Goal: Information Seeking & Learning: Check status

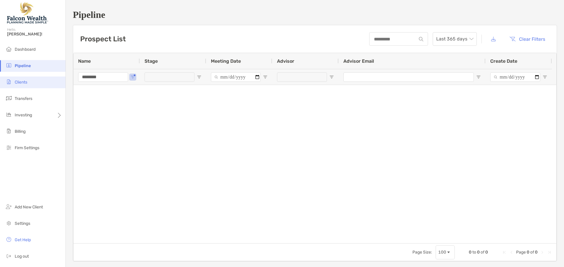
click at [26, 85] on li "Clients" at bounding box center [32, 83] width 65 height 12
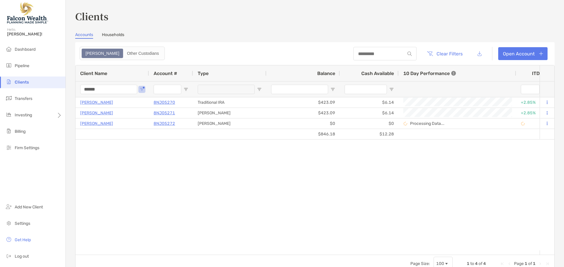
click at [115, 92] on input "******" at bounding box center [108, 89] width 57 height 9
type input "********"
click at [218, 162] on div "$218,472.63 $2,592.47 Marla Jamieson 4QN05054 Traditional IRA $50,426.07 $640.5…" at bounding box center [307, 173] width 464 height 153
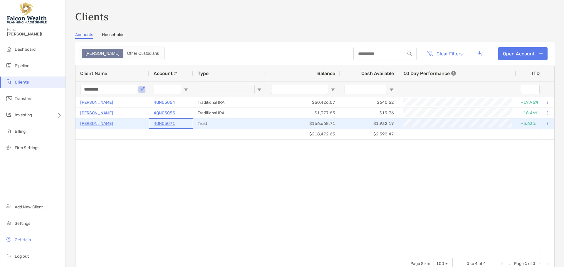
click at [163, 124] on p "4QN05071" at bounding box center [164, 123] width 21 height 7
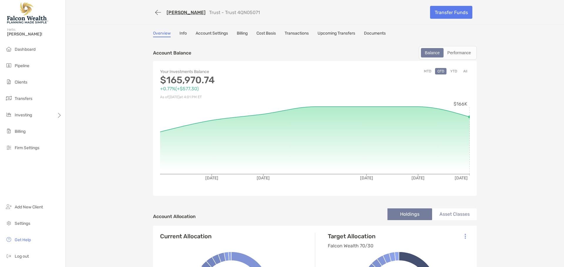
click at [464, 71] on button "All" at bounding box center [465, 71] width 9 height 6
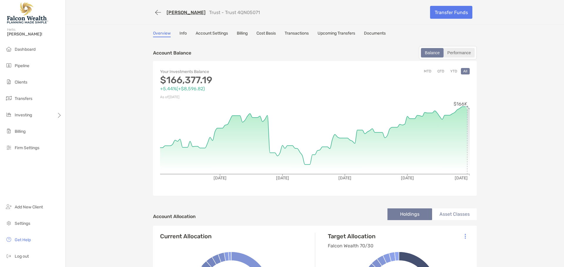
click at [458, 54] on div "Performance" at bounding box center [459, 53] width 30 height 8
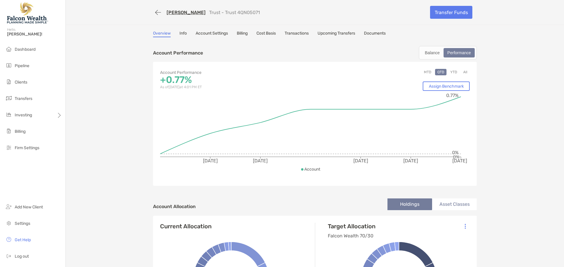
click at [463, 73] on button "All" at bounding box center [465, 72] width 9 height 6
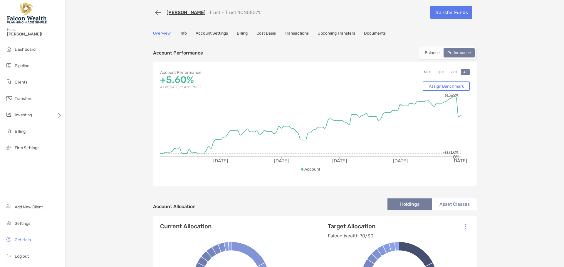
click at [429, 58] on div "Balance Performance" at bounding box center [448, 53] width 58 height 14
click at [429, 55] on div "Balance" at bounding box center [431, 53] width 21 height 8
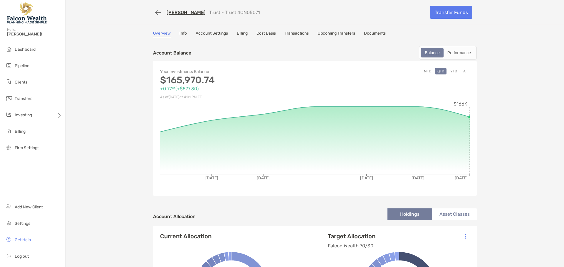
click at [463, 71] on button "All" at bounding box center [465, 71] width 9 height 6
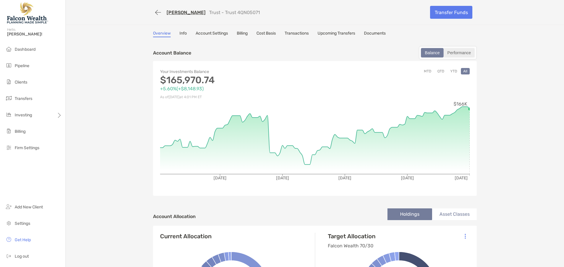
click at [458, 53] on div "Performance" at bounding box center [459, 53] width 30 height 8
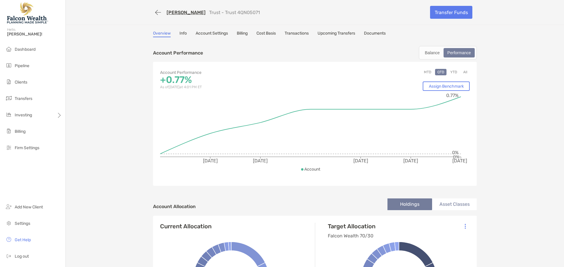
click at [464, 72] on button "All" at bounding box center [465, 72] width 9 height 6
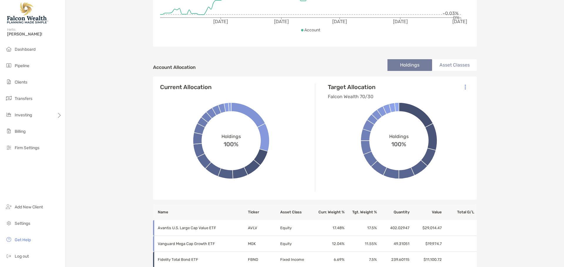
scroll to position [147, 0]
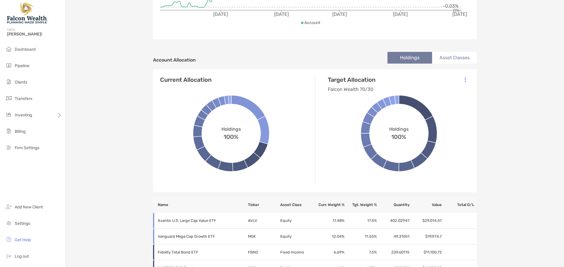
click at [451, 56] on li "Asset Classes" at bounding box center [454, 58] width 45 height 12
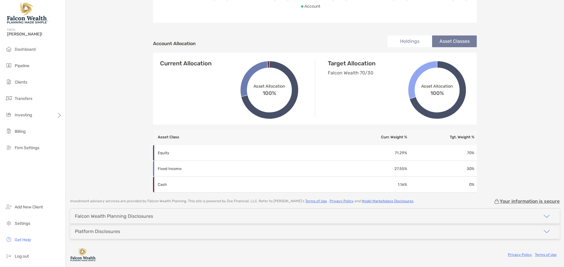
scroll to position [163, 0]
click at [403, 41] on li "Holdings" at bounding box center [409, 42] width 45 height 12
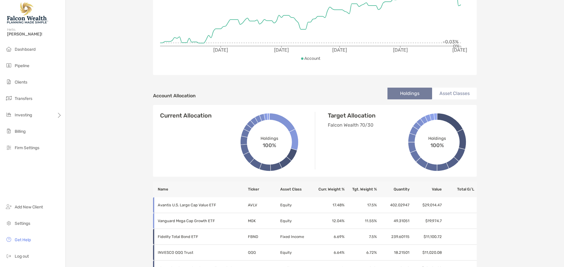
scroll to position [0, 0]
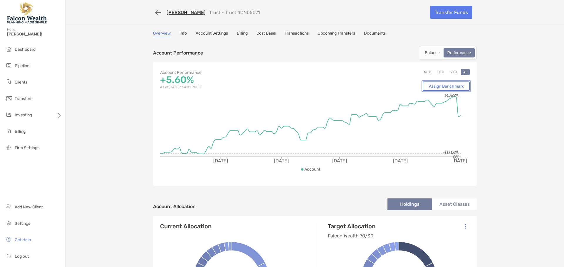
click at [447, 86] on link "Assign Benchmark" at bounding box center [445, 86] width 47 height 9
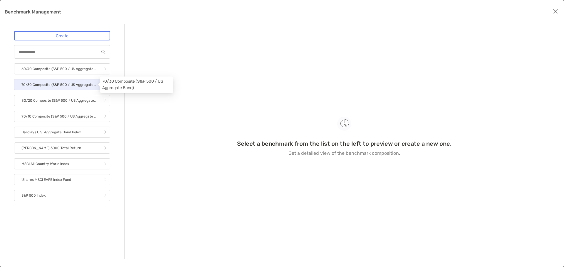
click at [82, 85] on p "70/30 Composite (S&P 500 / US Aggregate Bond)" at bounding box center [58, 84] width 75 height 7
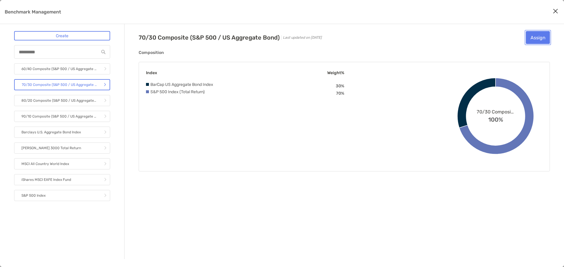
click at [541, 39] on button "Assign" at bounding box center [537, 37] width 24 height 13
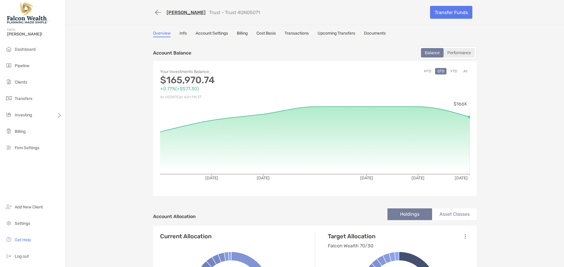
click at [459, 54] on div "Performance" at bounding box center [459, 53] width 30 height 8
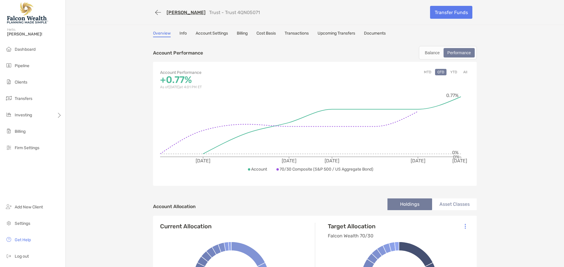
click at [461, 73] on button "All" at bounding box center [465, 72] width 9 height 6
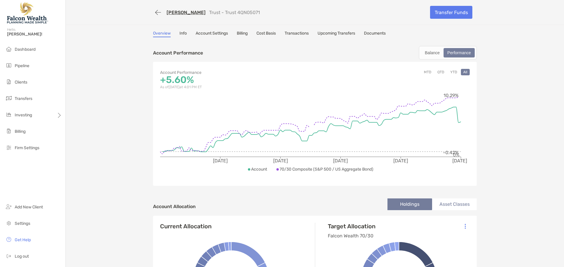
click at [242, 36] on link "Billing" at bounding box center [242, 34] width 11 height 6
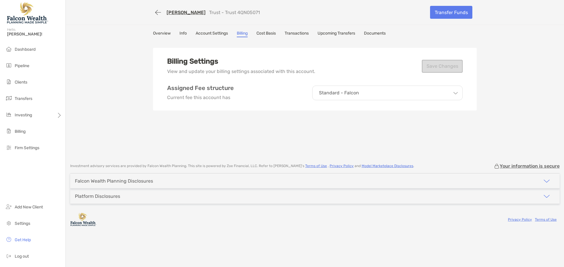
click at [305, 35] on link "Transactions" at bounding box center [296, 34] width 24 height 6
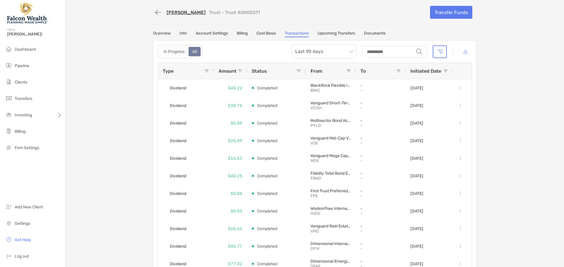
click at [179, 33] on link "Info" at bounding box center [182, 34] width 7 height 6
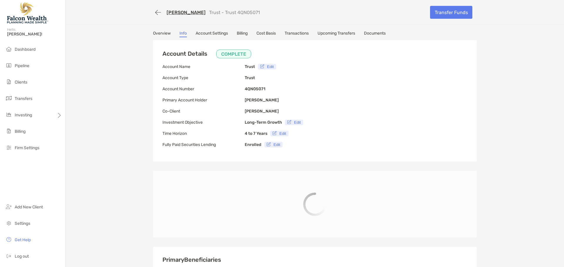
type input "**********"
click at [154, 13] on button "button" at bounding box center [158, 12] width 10 height 11
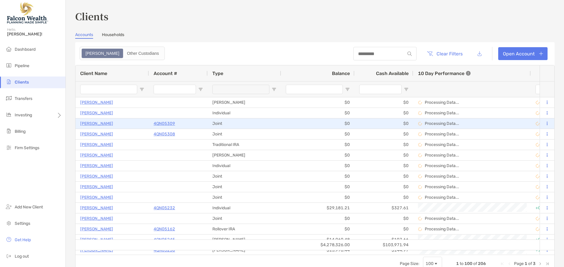
type input "********"
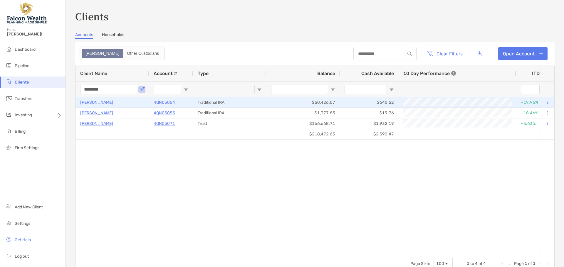
click at [163, 102] on p "4QN05054" at bounding box center [164, 102] width 21 height 7
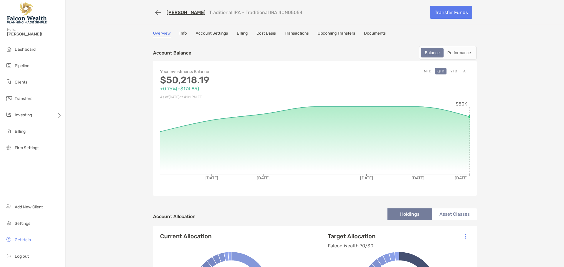
click at [461, 70] on button "All" at bounding box center [465, 71] width 9 height 6
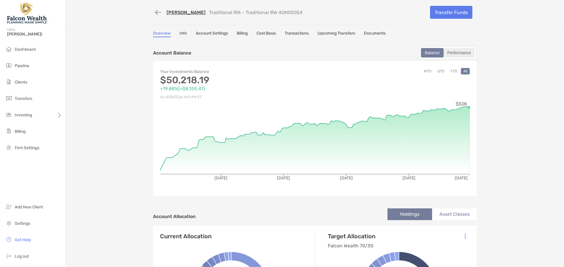
click at [456, 52] on div "Performance" at bounding box center [459, 53] width 30 height 8
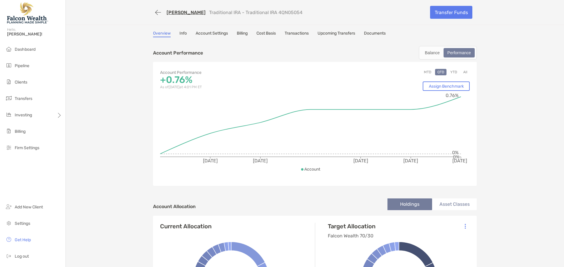
click at [465, 71] on button "All" at bounding box center [465, 72] width 9 height 6
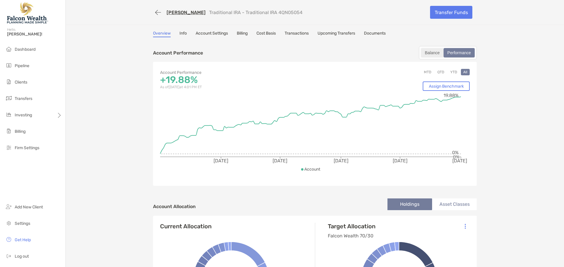
click at [435, 51] on div "Balance" at bounding box center [431, 53] width 21 height 8
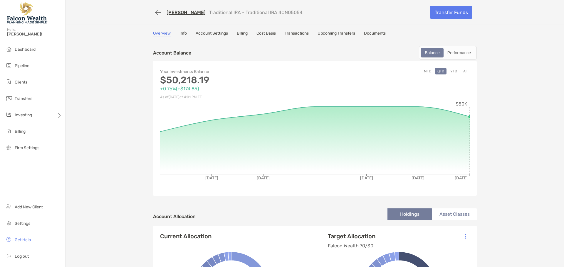
click at [464, 71] on button "All" at bounding box center [465, 71] width 9 height 6
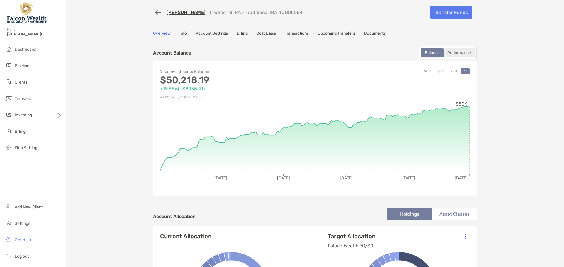
click at [456, 53] on div "Performance" at bounding box center [459, 53] width 30 height 8
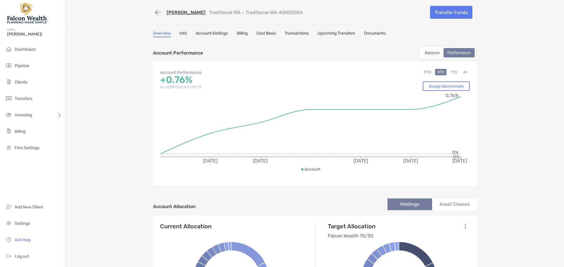
click at [461, 72] on button "All" at bounding box center [465, 72] width 9 height 6
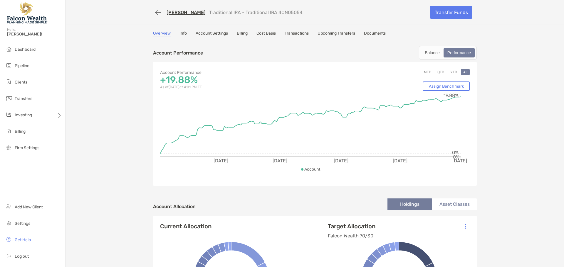
click at [265, 32] on link "Cost Basis" at bounding box center [265, 34] width 19 height 6
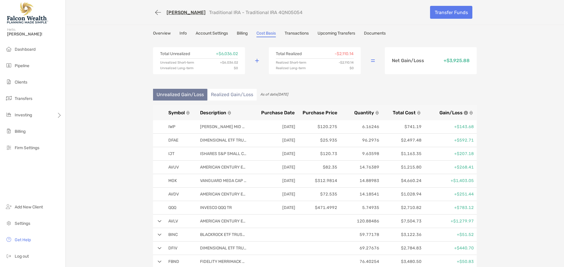
click at [501, 90] on div "Marla Jamieson Traditional IRA - Traditional IRA 4QN05054 Transfer Funds Overvi…" at bounding box center [315, 175] width 498 height 350
click at [153, 12] on button "button" at bounding box center [158, 12] width 10 height 11
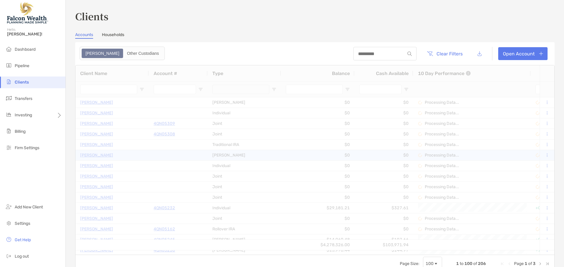
type input "********"
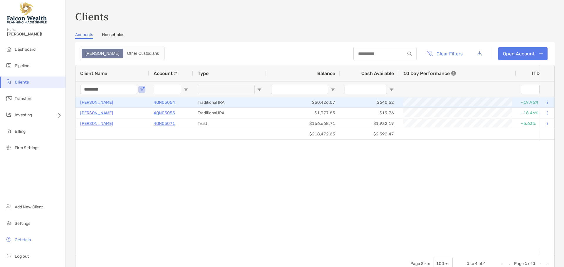
click at [168, 102] on p "4QN05054" at bounding box center [164, 102] width 21 height 7
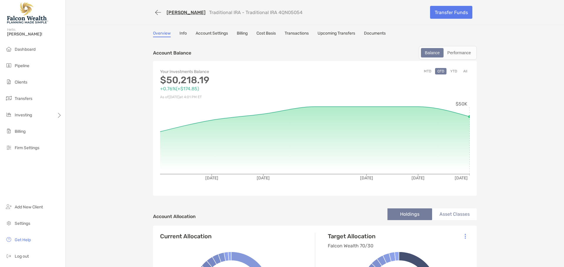
click at [465, 71] on button "All" at bounding box center [465, 71] width 9 height 6
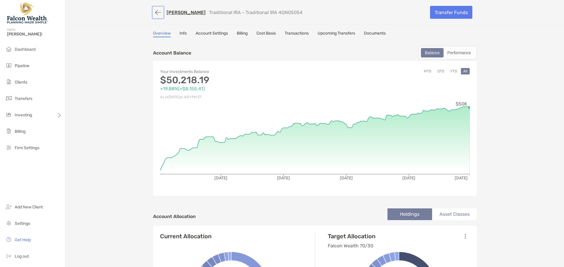
click at [156, 12] on button "button" at bounding box center [158, 12] width 10 height 11
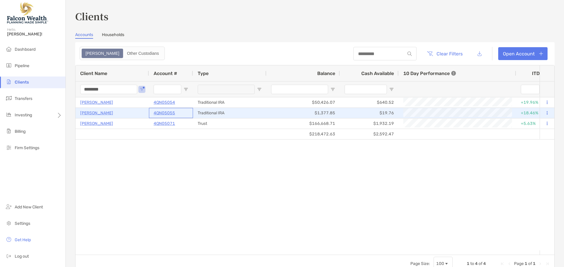
click at [164, 113] on p "4QN05055" at bounding box center [164, 112] width 21 height 7
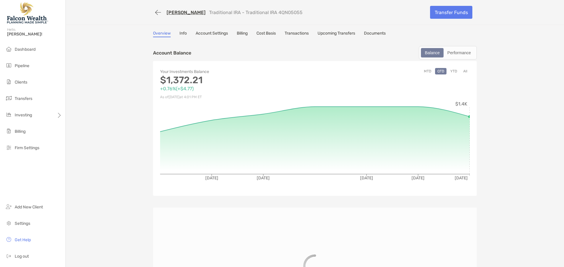
click at [461, 71] on button "All" at bounding box center [465, 71] width 9 height 6
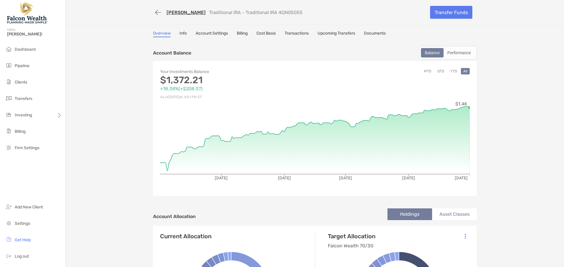
click at [178, 12] on link "[PERSON_NAME]" at bounding box center [185, 13] width 39 height 6
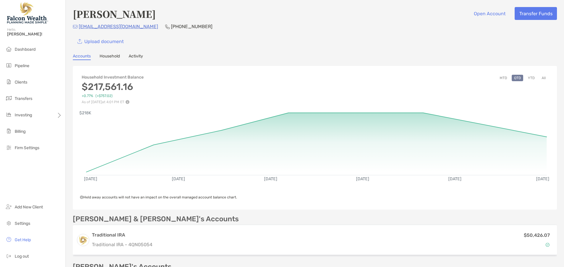
click at [539, 79] on button "All" at bounding box center [543, 78] width 9 height 6
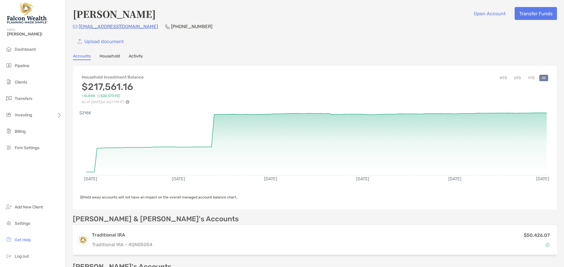
click at [528, 77] on button "YTD" at bounding box center [530, 78] width 11 height 6
click at [540, 78] on button "All" at bounding box center [543, 78] width 9 height 6
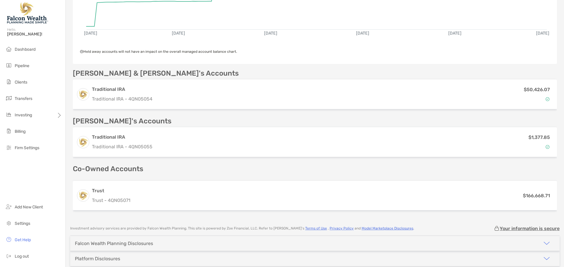
scroll to position [147, 0]
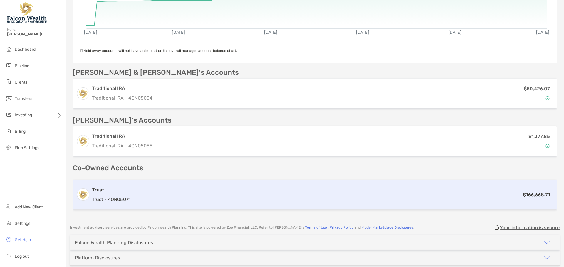
click at [119, 189] on h3 "Trust" at bounding box center [111, 190] width 38 height 7
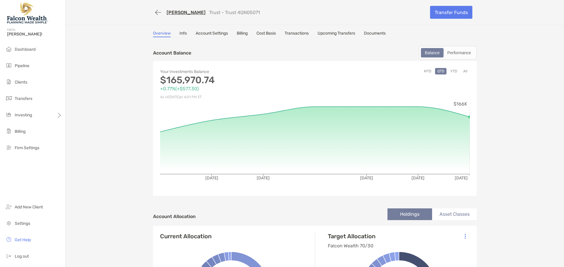
click at [463, 69] on button "All" at bounding box center [465, 71] width 9 height 6
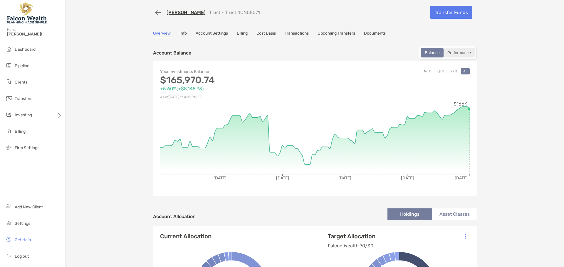
click at [459, 53] on div "Performance" at bounding box center [459, 53] width 30 height 8
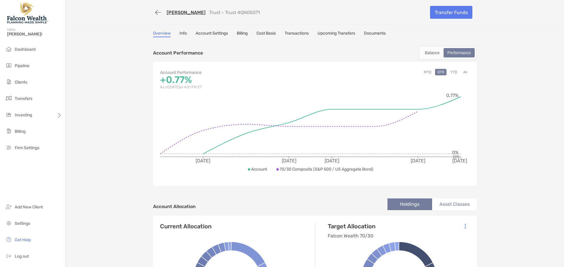
click at [451, 71] on button "YTD" at bounding box center [453, 72] width 11 height 6
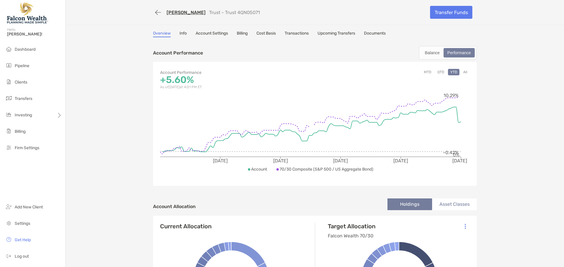
click at [266, 34] on link "Cost Basis" at bounding box center [265, 34] width 19 height 6
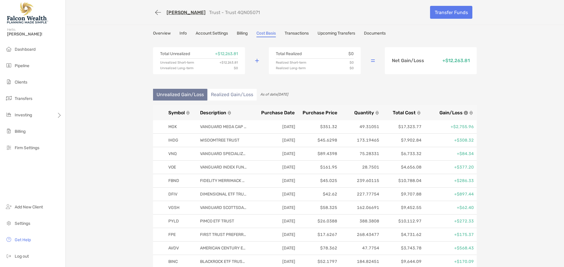
click at [237, 35] on link "Billing" at bounding box center [242, 34] width 11 height 6
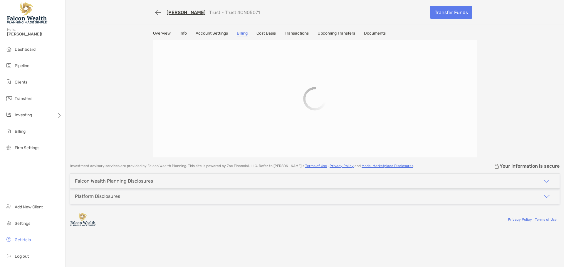
click at [301, 35] on link "Transactions" at bounding box center [296, 34] width 24 height 6
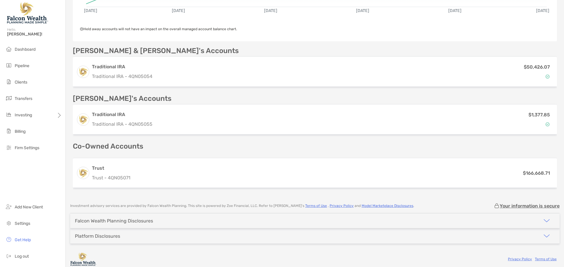
scroll to position [173, 0]
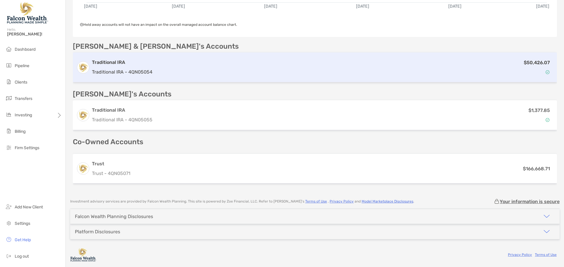
click at [198, 72] on div "$50,426.07" at bounding box center [354, 67] width 398 height 17
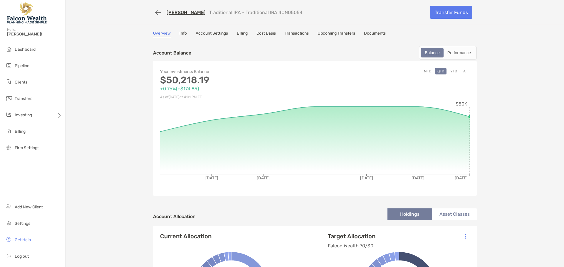
click at [464, 72] on button "All" at bounding box center [465, 71] width 9 height 6
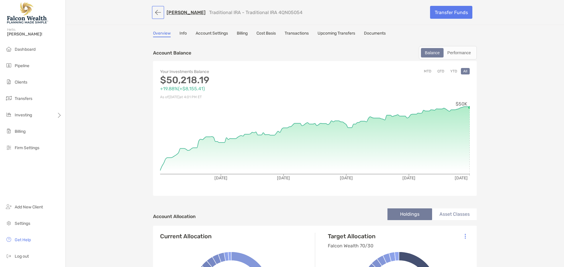
click at [156, 11] on button "button" at bounding box center [158, 12] width 10 height 11
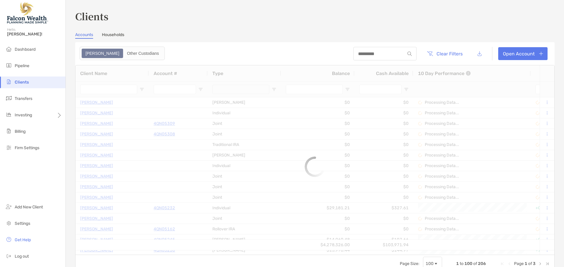
type input "********"
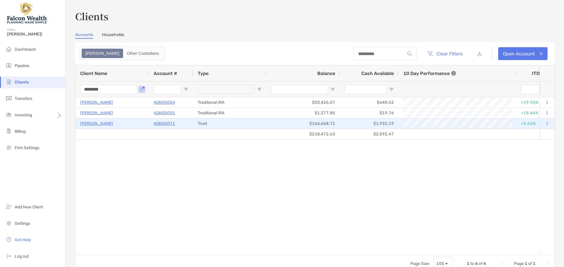
click at [168, 124] on p "4QN05071" at bounding box center [164, 123] width 21 height 7
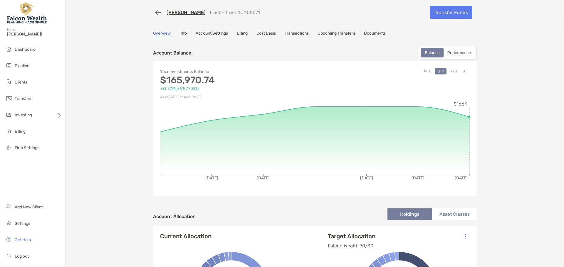
click at [461, 73] on button "All" at bounding box center [465, 71] width 9 height 6
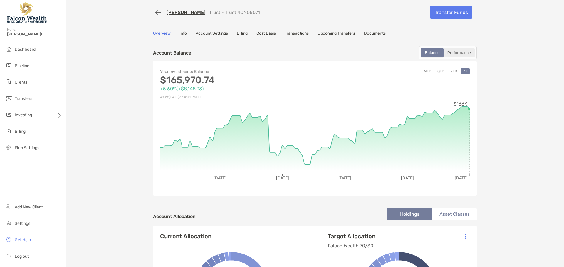
click at [462, 51] on div "Performance" at bounding box center [459, 53] width 30 height 8
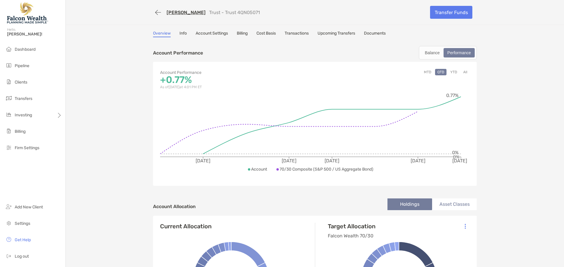
click at [463, 73] on button "All" at bounding box center [465, 72] width 9 height 6
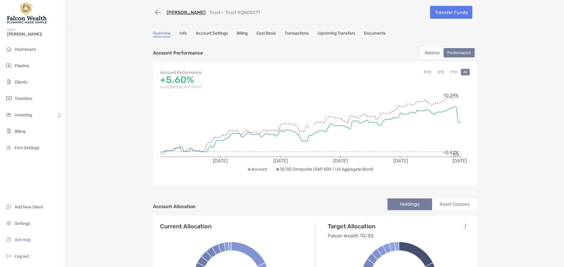
click at [452, 71] on button "YTD" at bounding box center [453, 72] width 11 height 6
click at [436, 53] on div "Balance" at bounding box center [431, 53] width 21 height 8
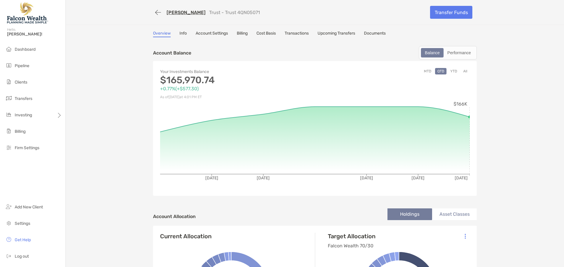
click at [453, 71] on button "YTD" at bounding box center [453, 71] width 11 height 6
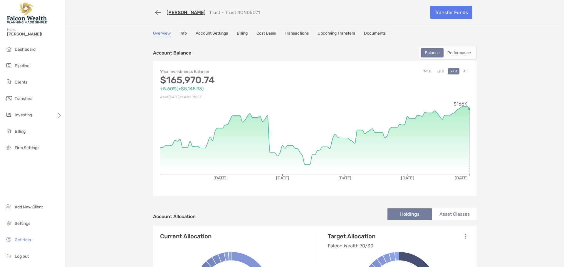
click at [267, 35] on link "Cost Basis" at bounding box center [265, 34] width 19 height 6
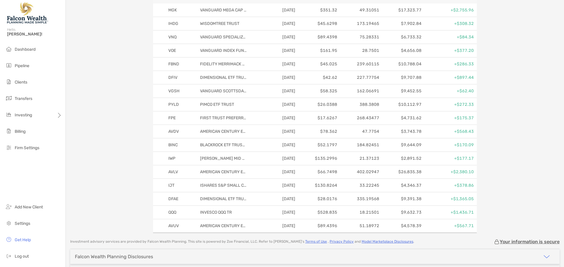
scroll to position [99, 0]
